Goal: Transaction & Acquisition: Purchase product/service

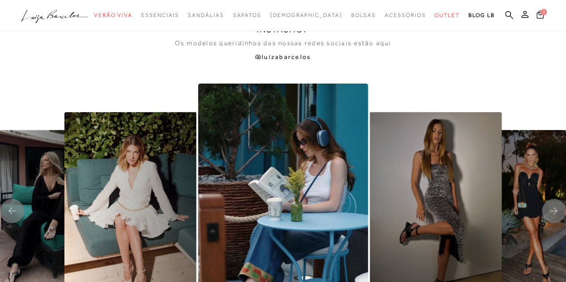
scroll to position [1699, 0]
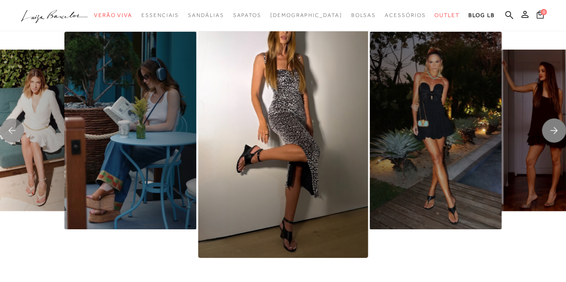
click at [557, 140] on rect "Next slide" at bounding box center [553, 130] width 24 height 24
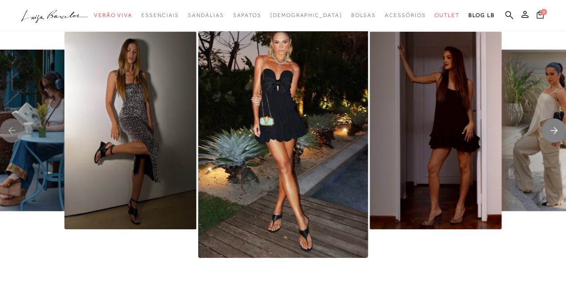
click at [543, 140] on icon "Next slide" at bounding box center [553, 130] width 24 height 24
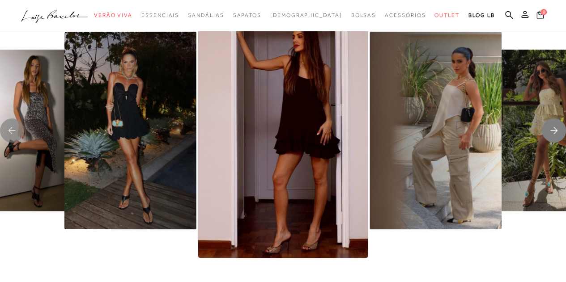
click at [545, 137] on rect "Next slide" at bounding box center [553, 130] width 24 height 24
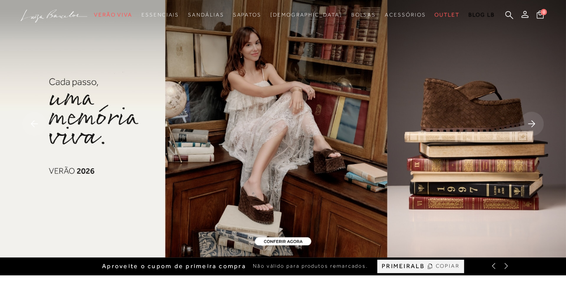
scroll to position [0, 0]
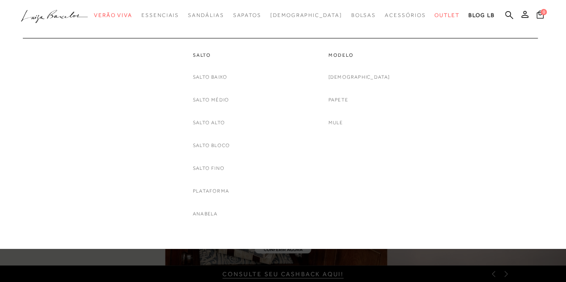
click at [359, 76] on link "[DEMOGRAPHIC_DATA]" at bounding box center [359, 76] width 62 height 9
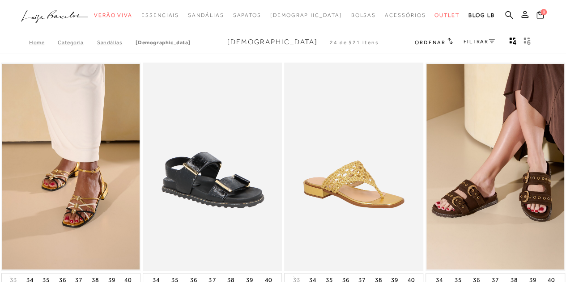
click at [450, 45] on div "Ordenar Ordenar por Padrão Lançamentos Estoque Menor preço" at bounding box center [473, 43] width 119 height 12
click at [447, 37] on div "Ordenar Ordenar por Padrão Lançamentos Estoque Menor preço" at bounding box center [433, 43] width 38 height 12
click at [442, 44] on span "Ordenar" at bounding box center [429, 42] width 30 height 6
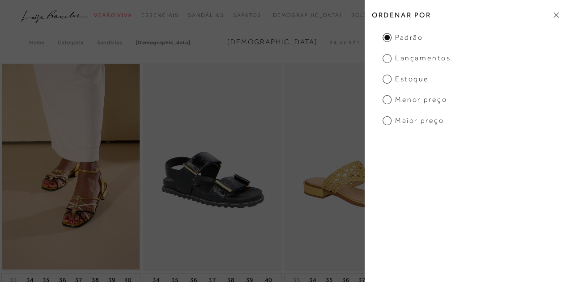
click at [416, 101] on span "Menor preço" at bounding box center [414, 100] width 64 height 10
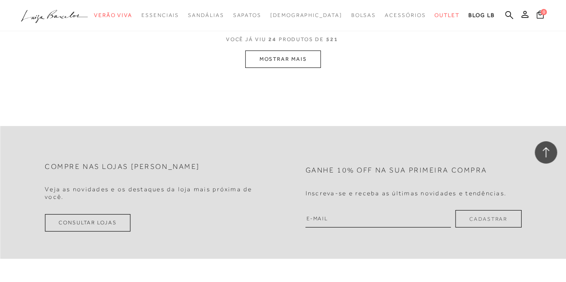
scroll to position [1520, 0]
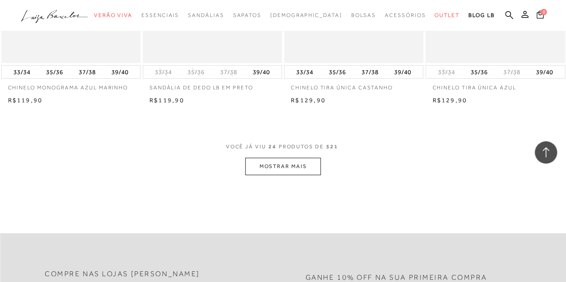
click at [263, 163] on button "MOSTRAR MAIS" at bounding box center [282, 166] width 75 height 17
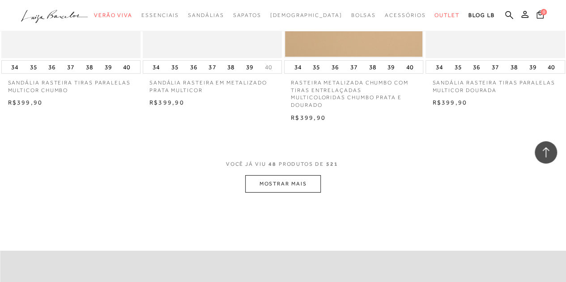
scroll to position [3085, 0]
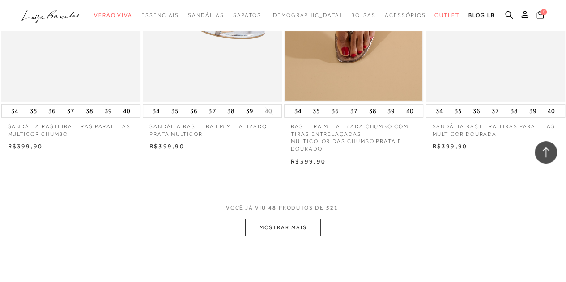
click at [291, 228] on button "MOSTRAR MAIS" at bounding box center [282, 227] width 75 height 17
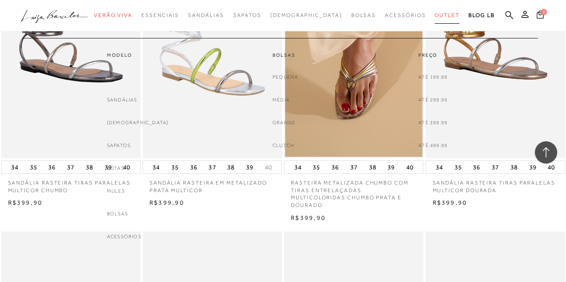
scroll to position [2996, 0]
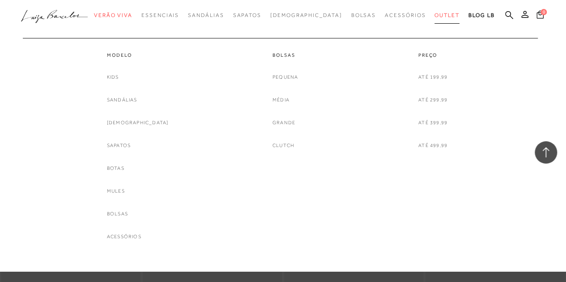
click at [434, 13] on span "Outlet" at bounding box center [446, 15] width 25 height 6
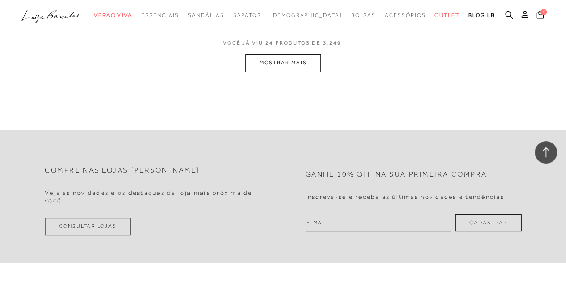
scroll to position [1654, 0]
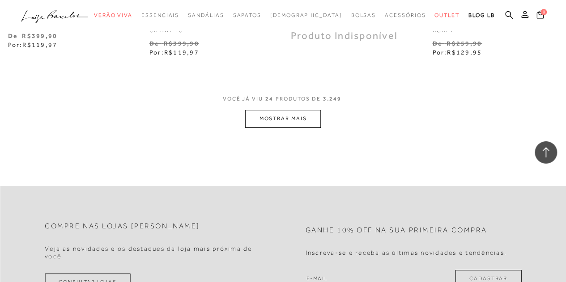
click at [264, 114] on button "MOSTRAR MAIS" at bounding box center [282, 118] width 75 height 17
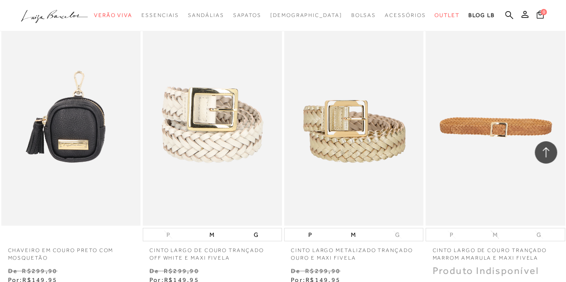
scroll to position [3264, 0]
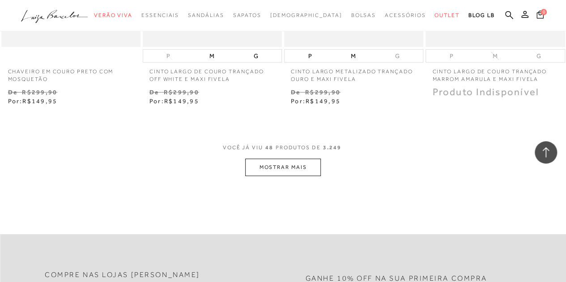
click at [293, 164] on button "MOSTRAR MAIS" at bounding box center [282, 167] width 75 height 17
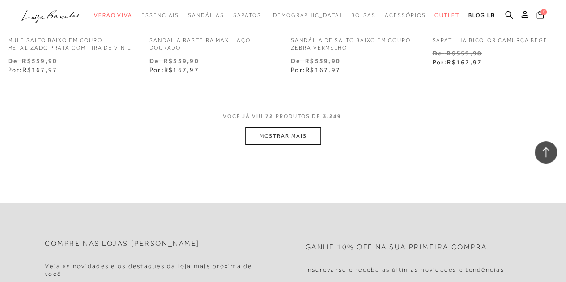
scroll to position [4963, 0]
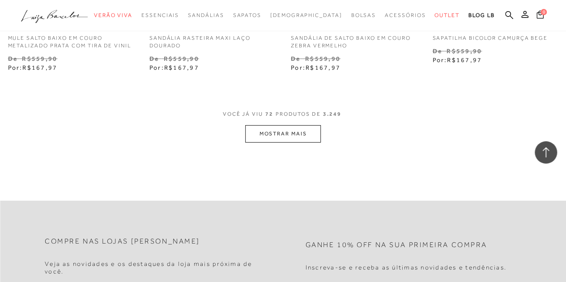
click at [269, 125] on button "MOSTRAR MAIS" at bounding box center [282, 133] width 75 height 17
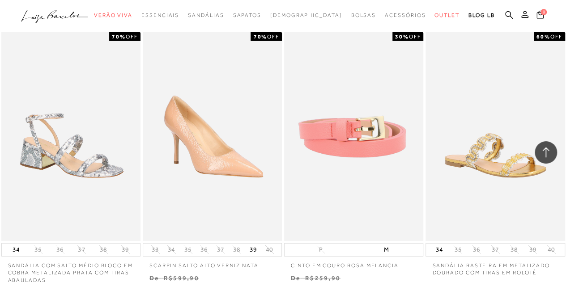
scroll to position [6573, 0]
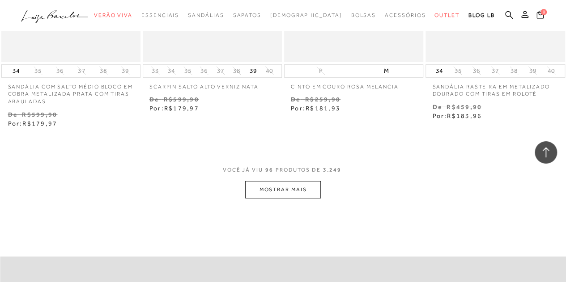
click at [297, 188] on button "MOSTRAR MAIS" at bounding box center [282, 189] width 75 height 17
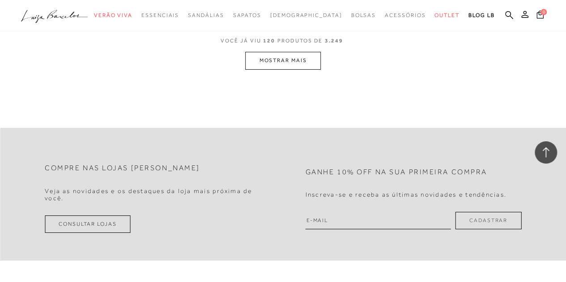
scroll to position [8361, 0]
click at [272, 57] on button "MOSTRAR MAIS" at bounding box center [282, 59] width 75 height 17
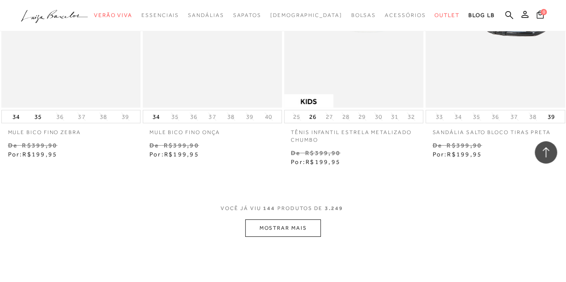
scroll to position [9948, 0]
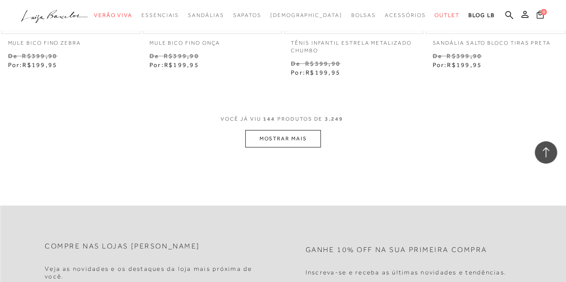
click at [277, 140] on button "MOSTRAR MAIS" at bounding box center [282, 138] width 75 height 17
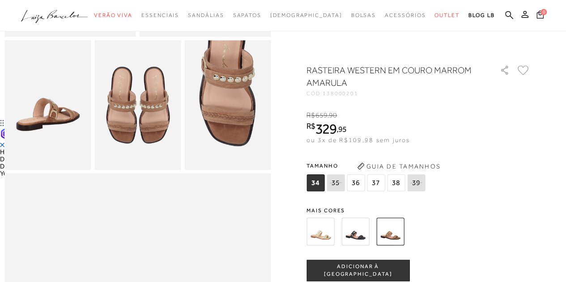
click at [40, 127] on img at bounding box center [47, 105] width 86 height 130
click at [155, 112] on img at bounding box center [137, 105] width 86 height 130
click at [227, 113] on img at bounding box center [227, 105] width 86 height 130
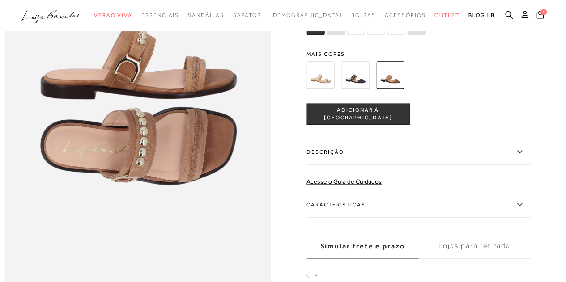
scroll to position [447, 0]
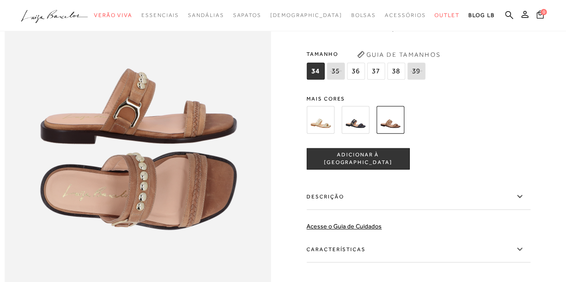
click at [397, 80] on span "38" at bounding box center [396, 71] width 18 height 17
click at [377, 167] on span "ADICIONAR À [GEOGRAPHIC_DATA]" at bounding box center [358, 159] width 102 height 16
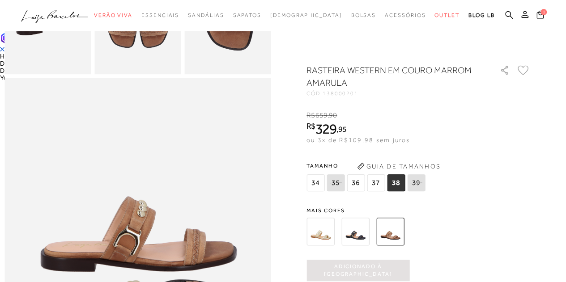
scroll to position [89, 0]
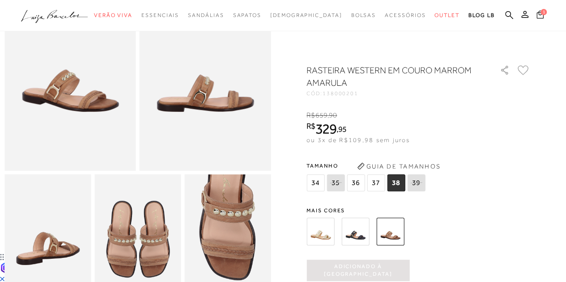
click at [542, 10] on span "1" at bounding box center [543, 12] width 6 height 6
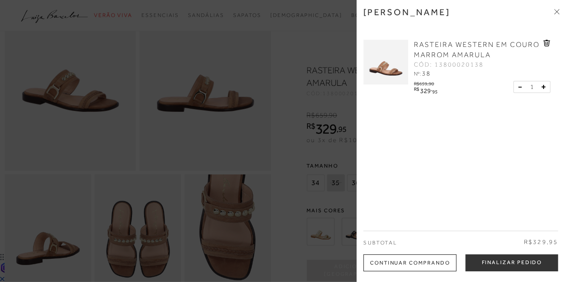
click at [484, 263] on button "Finalizar Pedido" at bounding box center [511, 262] width 93 height 17
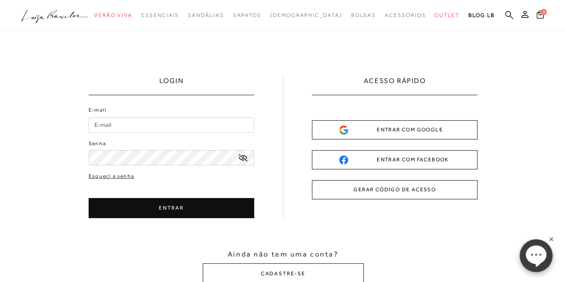
click at [176, 123] on input "E-mail" at bounding box center [171, 125] width 165 height 16
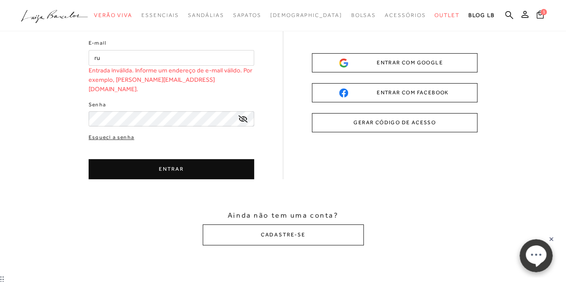
scroll to position [134, 0]
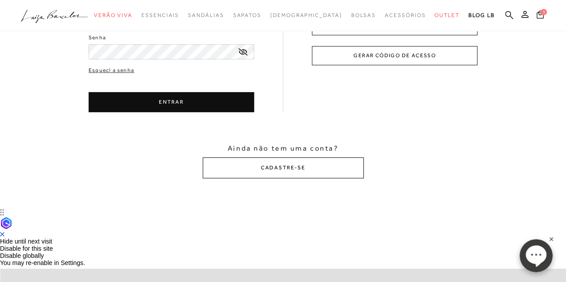
type input "ru"
click at [297, 162] on button "CADASTRE-SE" at bounding box center [283, 167] width 161 height 21
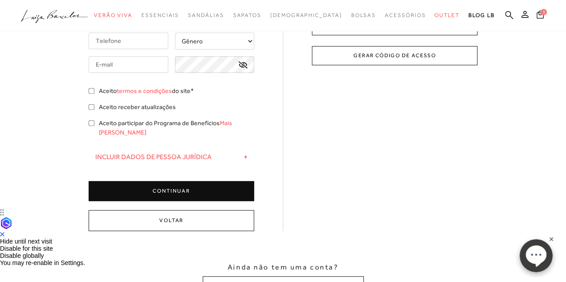
scroll to position [0, 0]
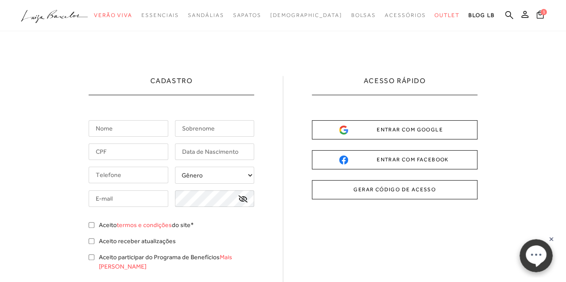
click at [112, 130] on input "text" at bounding box center [129, 128] width 80 height 17
type input "Rubia"
click at [213, 128] on input "text" at bounding box center [215, 128] width 80 height 17
type input "Baliza"
click at [136, 148] on input "text" at bounding box center [129, 152] width 80 height 17
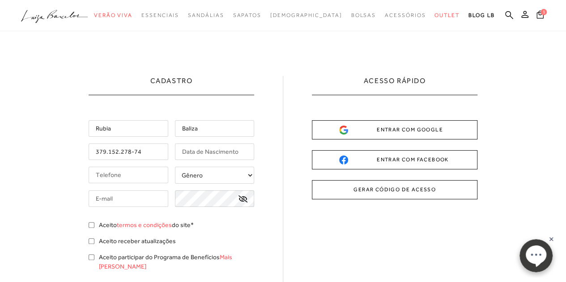
type input "379.152.278-74"
click at [209, 156] on input "text" at bounding box center [215, 152] width 80 height 17
type input "[DATE]"
click at [128, 177] on input "tel" at bounding box center [129, 175] width 80 height 17
type input "[PHONE_NUMBER]"
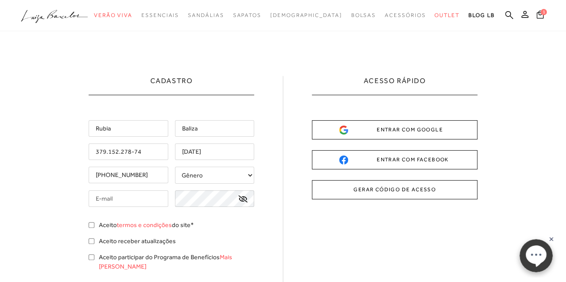
click at [222, 178] on select "Gênero Feminino Masculino" at bounding box center [215, 175] width 80 height 17
select select
click at [175, 167] on select "Gênero Feminino Masculino" at bounding box center [215, 175] width 80 height 17
click at [144, 201] on input "text" at bounding box center [129, 198] width 80 height 17
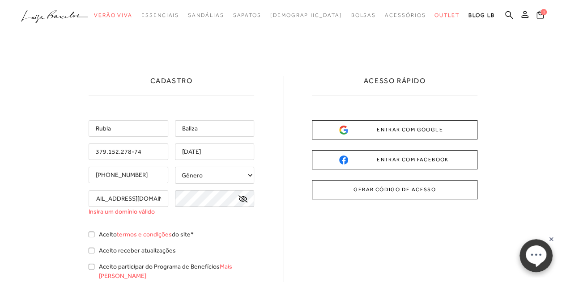
scroll to position [0, 18]
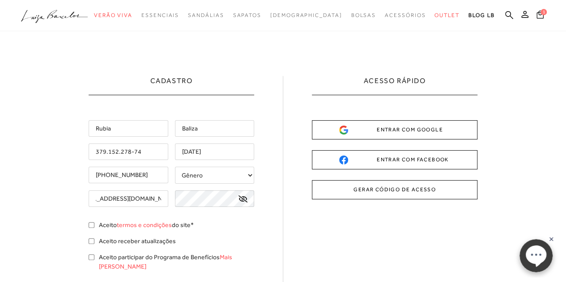
type input "[EMAIL_ADDRESS][DOMAIN_NAME]"
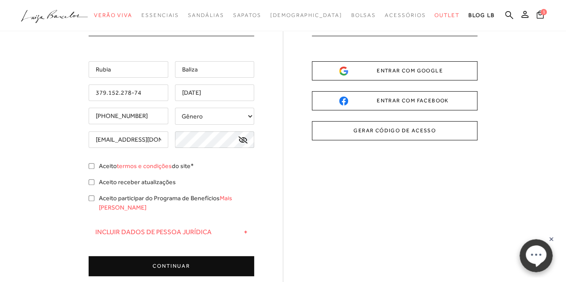
scroll to position [89, 0]
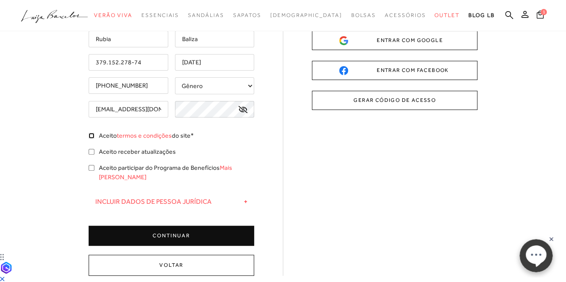
click at [90, 135] on input "Aceito termos e condições do site*" at bounding box center [92, 136] width 6 height 6
checkbox input "true"
click at [90, 154] on div "Aceito receber atualizações" at bounding box center [171, 153] width 165 height 12
click at [89, 169] on input "Aceito participar do Programa de Benefícios Mais [PERSON_NAME]" at bounding box center [92, 168] width 6 height 6
checkbox input "true"
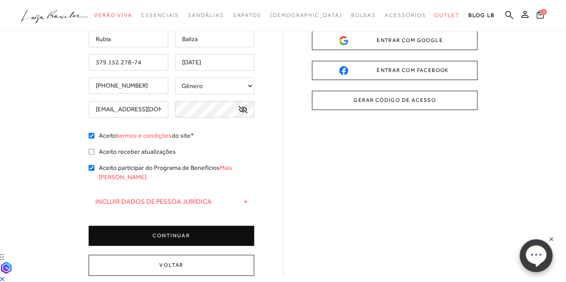
click at [112, 149] on label "Aceito receber atualizações" at bounding box center [137, 151] width 77 height 9
click at [94, 149] on input "Aceito receber atualizações" at bounding box center [92, 152] width 6 height 6
checkbox input "true"
click at [199, 226] on button "CONTINUAR" at bounding box center [171, 236] width 165 height 20
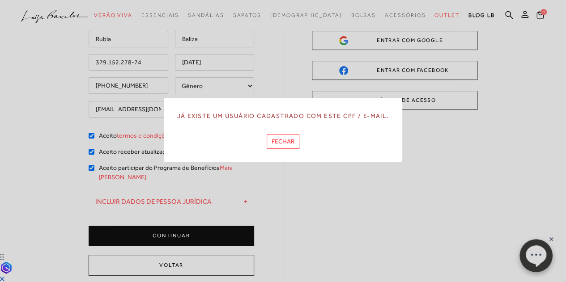
click at [292, 143] on button "FECHAR" at bounding box center [282, 141] width 33 height 15
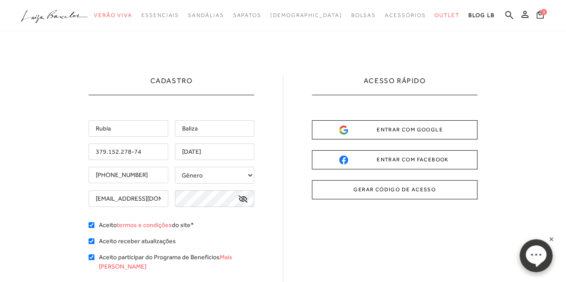
scroll to position [0, 18]
drag, startPoint x: 93, startPoint y: 200, endPoint x: 331, endPoint y: 211, distance: 238.6
click at [321, 211] on div "Cadastro [GEOGRAPHIC_DATA] [GEOGRAPHIC_DATA] 379.152.278-74 [DATE] [PHONE_NUMBE…" at bounding box center [283, 220] width 389 height 289
drag, startPoint x: 147, startPoint y: 154, endPoint x: 77, endPoint y: 148, distance: 70.0
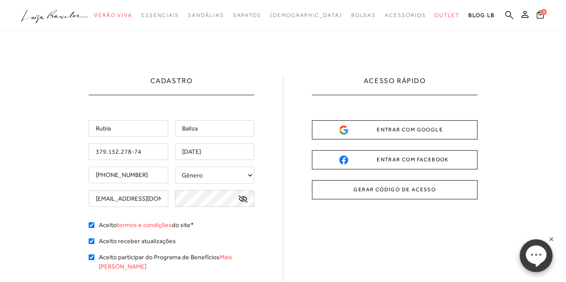
click at [77, 148] on div "Cadastro [GEOGRAPHIC_DATA] [GEOGRAPHIC_DATA] 379.152.278-74 [DATE] [PHONE_NUMBE…" at bounding box center [283, 253] width 566 height 445
drag, startPoint x: 93, startPoint y: 196, endPoint x: 412, endPoint y: 245, distance: 322.4
click at [257, 218] on div "Cadastro [GEOGRAPHIC_DATA] [GEOGRAPHIC_DATA] 379.152.278-74 [DATE] [PHONE_NUMBE…" at bounding box center [283, 220] width 389 height 289
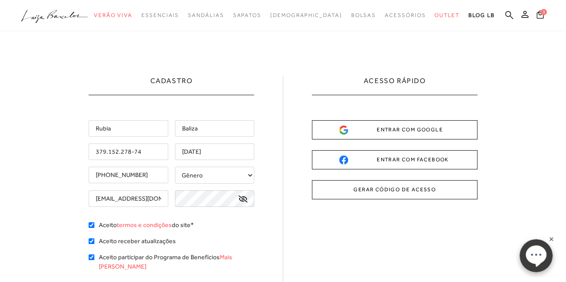
click at [423, 246] on div "Cadastro [GEOGRAPHIC_DATA] [GEOGRAPHIC_DATA] 379.152.278-74 [DATE] [PHONE_NUMBE…" at bounding box center [283, 220] width 389 height 289
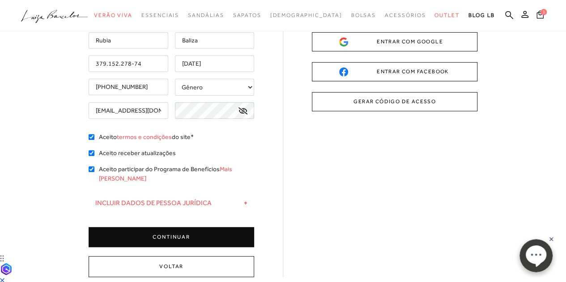
scroll to position [45, 0]
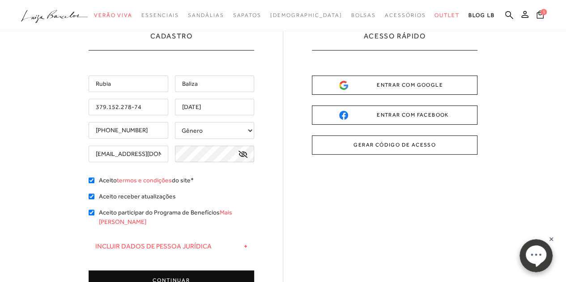
drag, startPoint x: 83, startPoint y: 106, endPoint x: 0, endPoint y: 97, distance: 83.2
click at [0, 97] on div "Cadastro [GEOGRAPHIC_DATA] [GEOGRAPHIC_DATA] 379.152.278-74 [DATE] [PHONE_NUMBE…" at bounding box center [283, 209] width 566 height 445
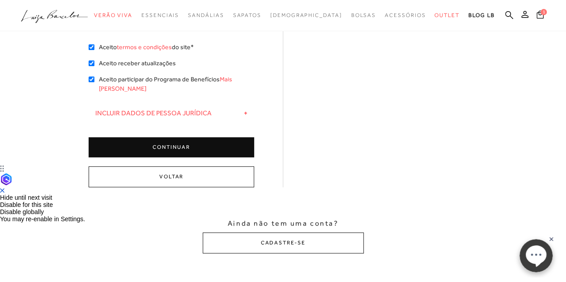
scroll to position [179, 0]
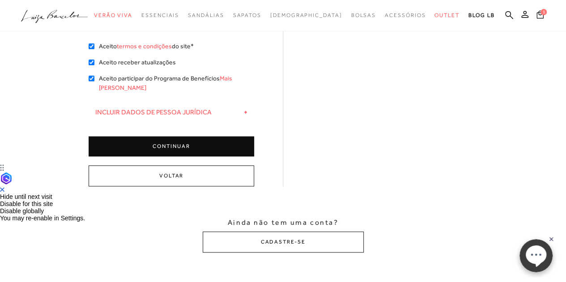
type input "042.568.468-75"
click at [186, 136] on button "CONTINUAR" at bounding box center [171, 146] width 165 height 20
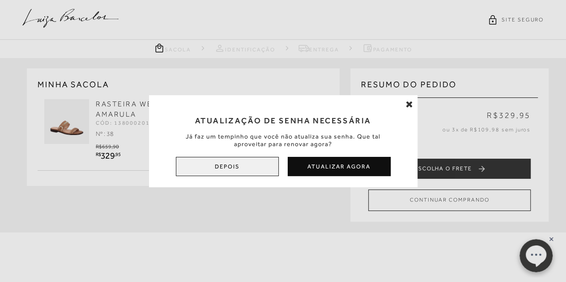
click at [246, 171] on button "Depois" at bounding box center [227, 166] width 103 height 19
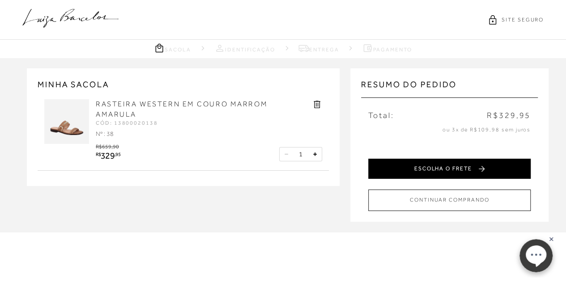
click at [480, 174] on button "ESCOLHA O FRETE" at bounding box center [449, 169] width 162 height 20
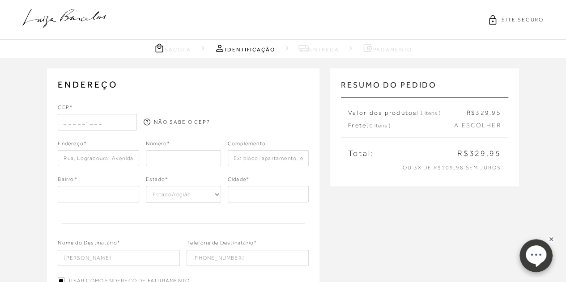
click at [61, 121] on input "text" at bounding box center [97, 122] width 79 height 16
type input "04610-011"
click at [99, 164] on input "text" at bounding box center [98, 158] width 81 height 16
type input "Rua [PERSON_NAME]"
type input "Parque Colonial"
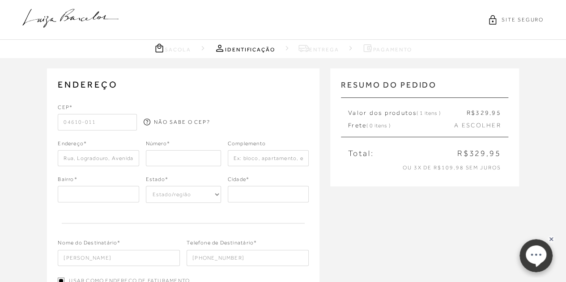
select select "SP"
type input "[GEOGRAPHIC_DATA]"
click at [167, 151] on input "number" at bounding box center [183, 158] width 75 height 16
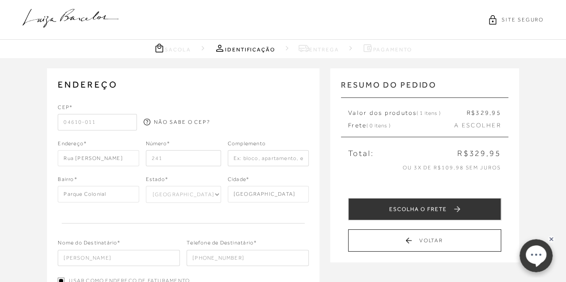
type input "241"
click at [247, 159] on input "text" at bounding box center [268, 158] width 81 height 16
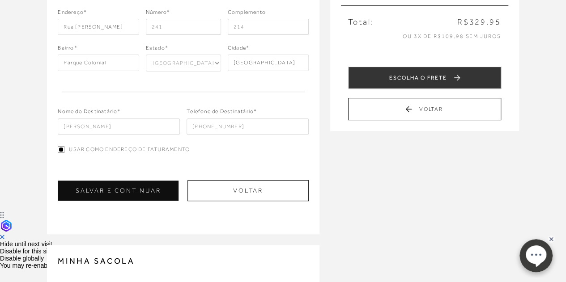
scroll to position [134, 0]
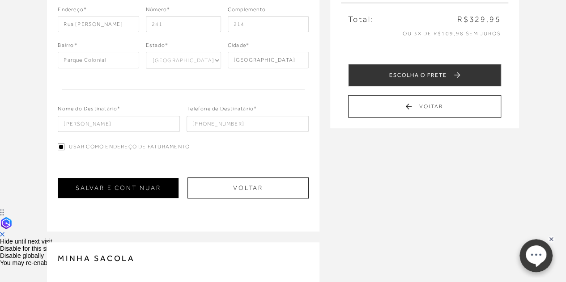
type input "214"
click at [118, 188] on button "SALVAR E CONTINUAR" at bounding box center [118, 188] width 121 height 20
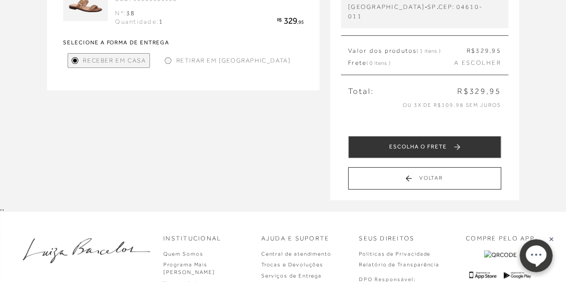
scroll to position [45, 0]
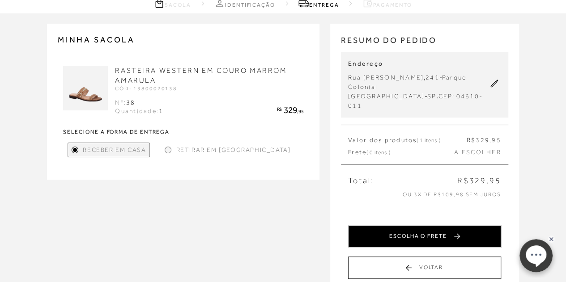
click at [454, 225] on button "ESCOLHA O FRETE" at bounding box center [424, 236] width 153 height 22
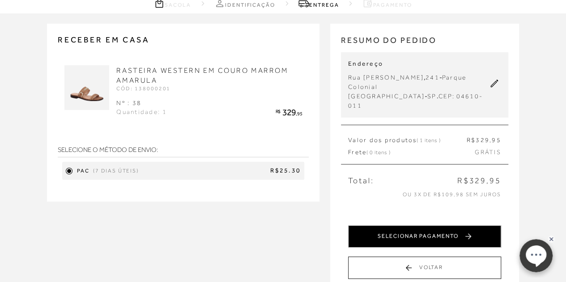
click at [446, 227] on button "SELECIONAR PAGAMENTO" at bounding box center [424, 236] width 153 height 22
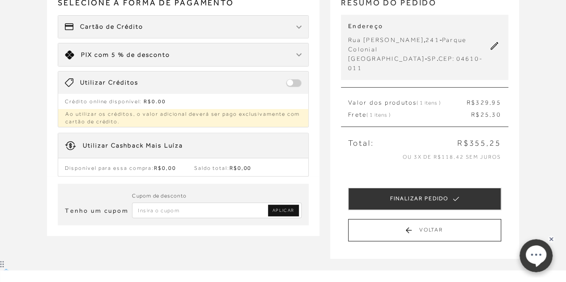
scroll to position [89, 0]
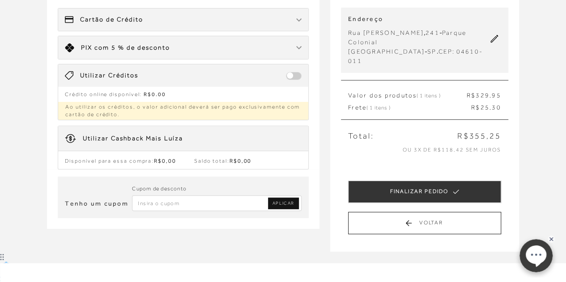
click at [182, 199] on input "Inserir Código da Promoção" at bounding box center [216, 203] width 169 height 16
paste input "0026DM23"
type input "0026DM23"
click at [283, 204] on span "APLICAR" at bounding box center [283, 203] width 22 height 6
click at [183, 204] on input "Inserir Código da Promoção" at bounding box center [216, 203] width 169 height 16
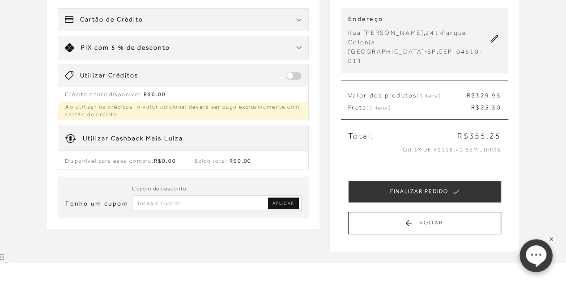
paste input "PRIMEIRA20"
type input "PRIMEIRA20"
click at [290, 200] on span "APLICAR" at bounding box center [283, 203] width 22 height 6
click at [188, 202] on input "Inserir Código da Promoção" at bounding box center [216, 203] width 169 height 16
type input "p"
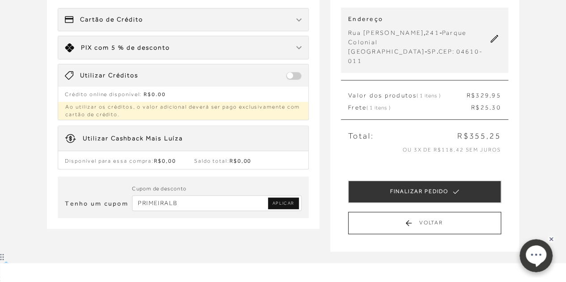
type input "PRIMEIRALB"
click at [283, 200] on span "APLICAR" at bounding box center [283, 203] width 22 height 6
click at [147, 205] on input "Inserir Código da Promoção" at bounding box center [216, 203] width 169 height 16
paste input "PRIMEIRALB"
type input "PRIMEIRALB"
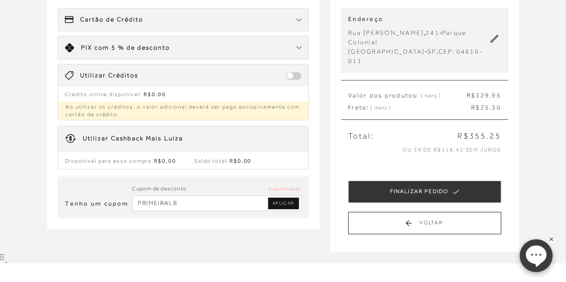
click at [283, 198] on link "APLICAR" at bounding box center [283, 204] width 31 height 12
click at [185, 196] on input "Inserir Código da Promoção" at bounding box center [216, 203] width 169 height 16
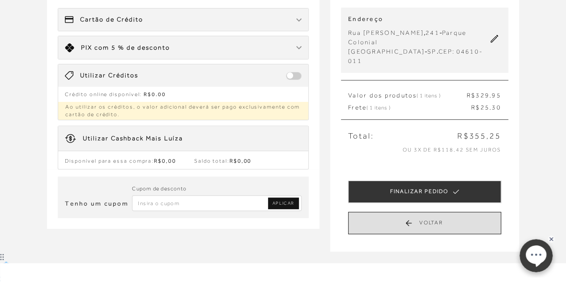
paste input "EXTRA15"
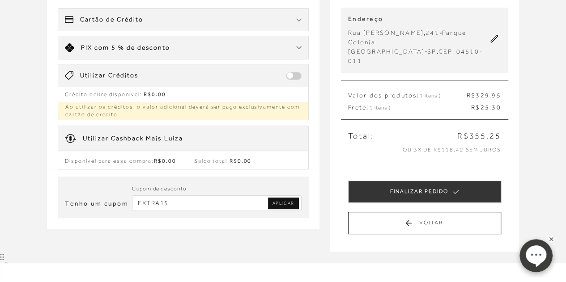
type input "EXTRA15"
click at [280, 202] on span "APLICAR" at bounding box center [283, 203] width 22 height 6
click at [201, 199] on input "Inserir Código da Promoção" at bounding box center [216, 203] width 169 height 16
paste input "PARABENS10"
type input "PARABENS10"
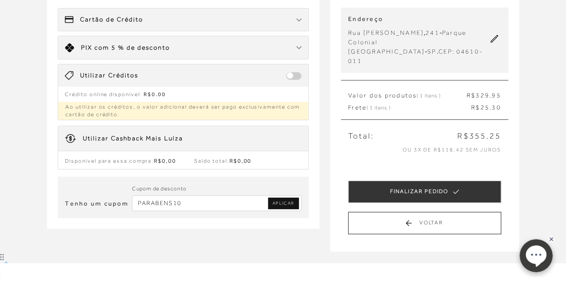
click at [288, 201] on span "APLICAR" at bounding box center [283, 203] width 22 height 6
click at [303, 46] on div "Limite: R$ 5.000,00 PIX com 5 % de desconto" at bounding box center [183, 47] width 250 height 23
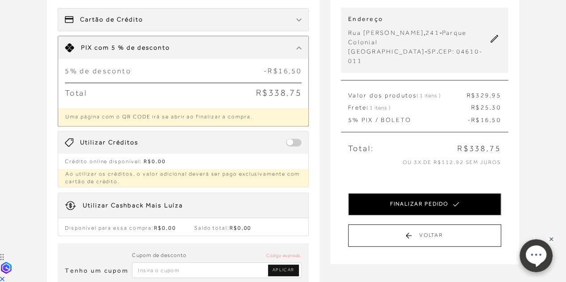
click at [397, 193] on button "FINALIZAR PEDIDO" at bounding box center [424, 204] width 153 height 22
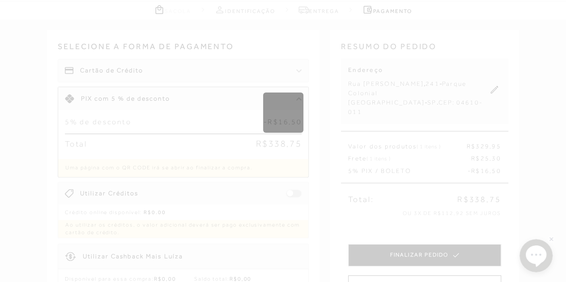
scroll to position [134, 0]
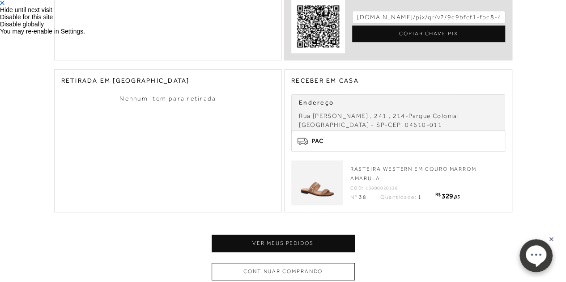
scroll to position [313, 0]
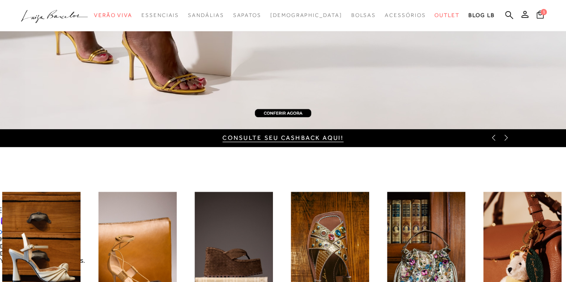
scroll to position [45, 0]
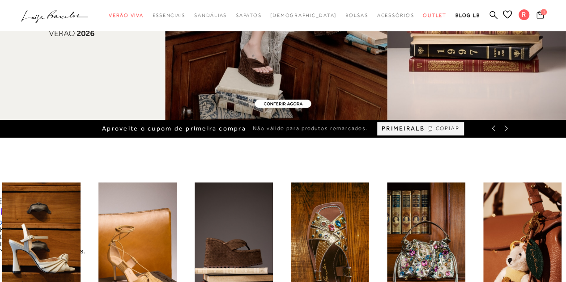
scroll to position [89, 0]
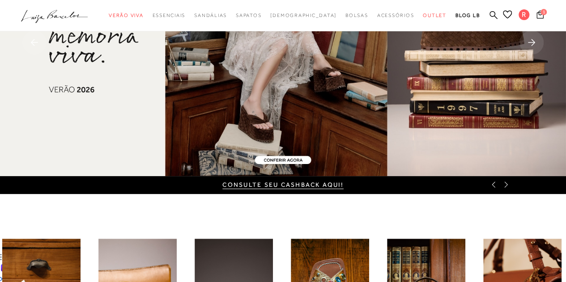
click at [428, 184] on div "Aproveite o cupom de primeira compra Não válido para produtos remarcados. PRIME…" at bounding box center [283, 185] width 566 height 18
click at [494, 189] on div "CONSULTE SEU CASHBACK AQUI!" at bounding box center [283, 185] width 566 height 18
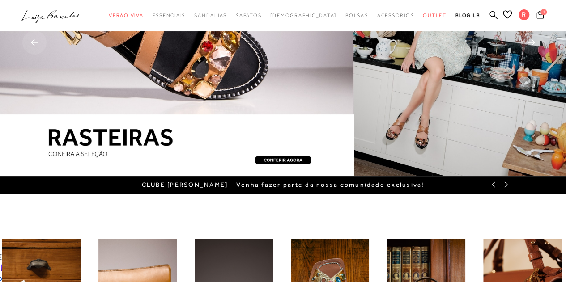
click at [494, 187] on icon at bounding box center [493, 184] width 7 height 7
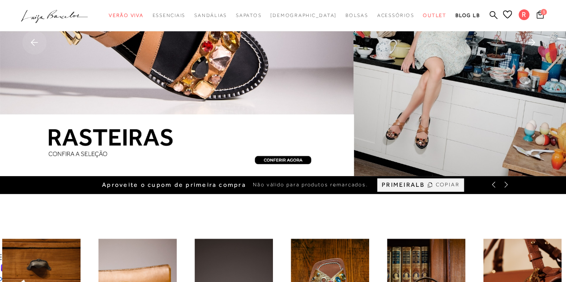
click at [494, 187] on icon at bounding box center [493, 184] width 7 height 7
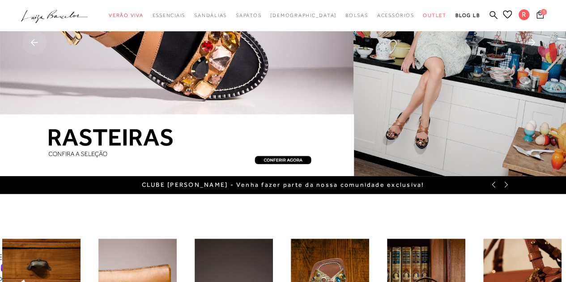
click at [494, 187] on icon at bounding box center [493, 184] width 7 height 7
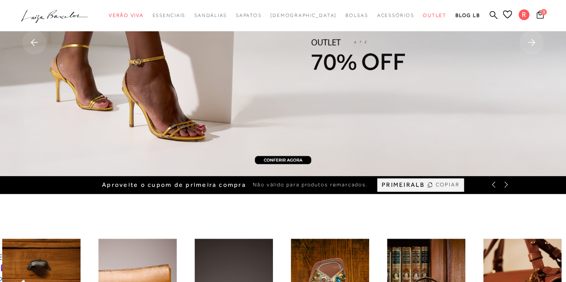
click at [506, 183] on icon at bounding box center [505, 184] width 7 height 7
click at [444, 184] on span "COPIAR" at bounding box center [447, 185] width 24 height 8
